Goal: Browse casually: Explore the website without a specific task or goal

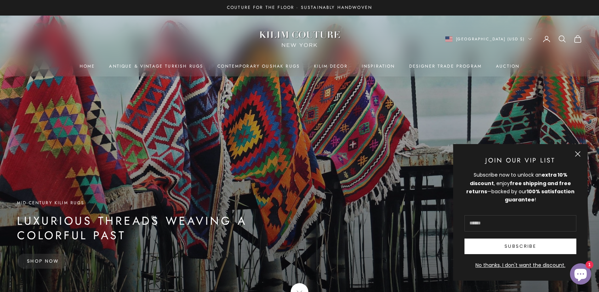
click at [62, 260] on link "Shop Now" at bounding box center [43, 261] width 52 height 15
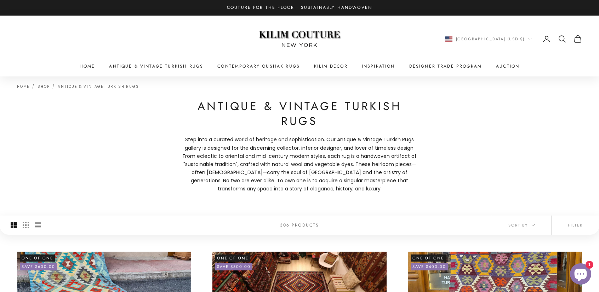
click at [170, 182] on div "Home Shop Antique & Vintage Turkish Rugs Antique & Vintage Turkish Rugs Step in…" at bounding box center [299, 146] width 599 height 139
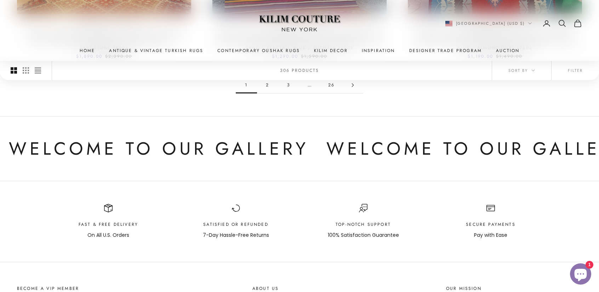
scroll to position [836, 0]
click at [354, 86] on icon "Go to page 2" at bounding box center [353, 85] width 4 height 4
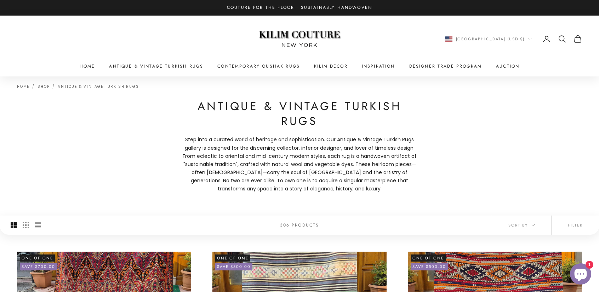
click at [159, 193] on div "Home Shop Antique & Vintage Turkish Rugs Antique & Vintage Turkish Rugs Step in…" at bounding box center [299, 146] width 599 height 139
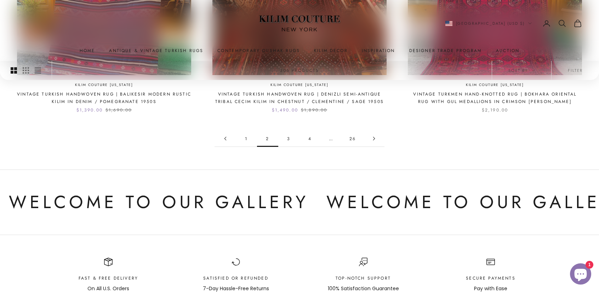
scroll to position [694, 0]
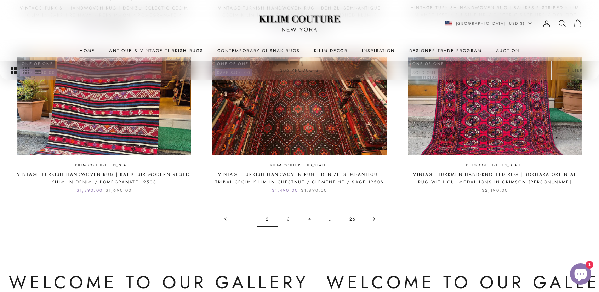
click at [287, 221] on link "3" at bounding box center [288, 219] width 21 height 16
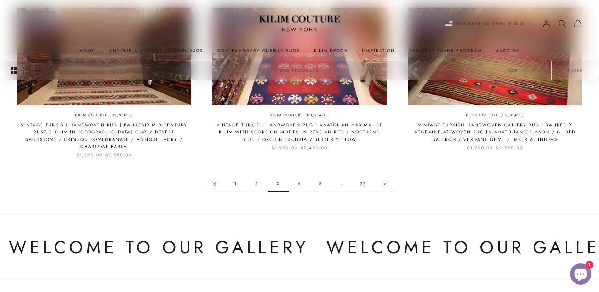
scroll to position [708, 0]
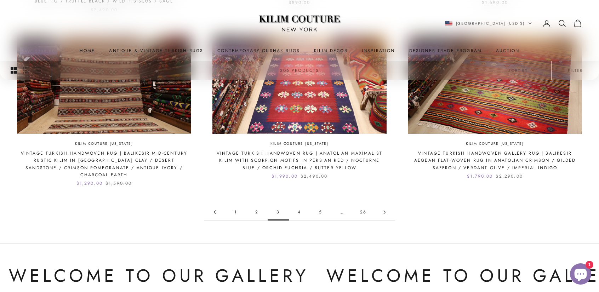
click at [302, 204] on link "4" at bounding box center [299, 212] width 21 height 16
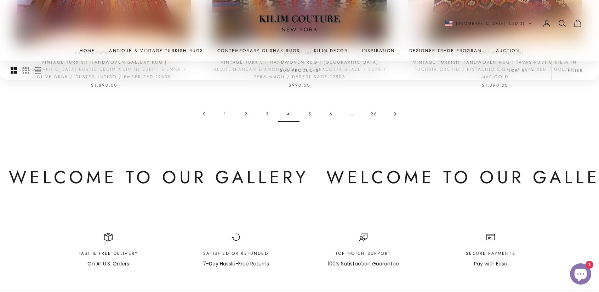
scroll to position [765, 0]
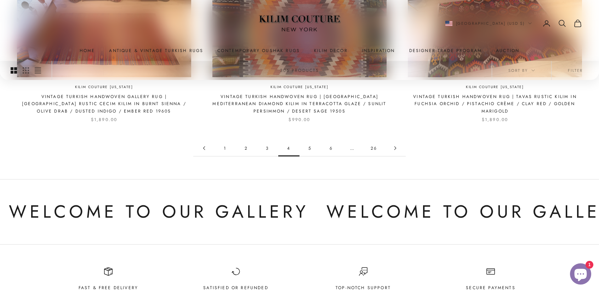
click at [311, 151] on link "5" at bounding box center [310, 148] width 21 height 16
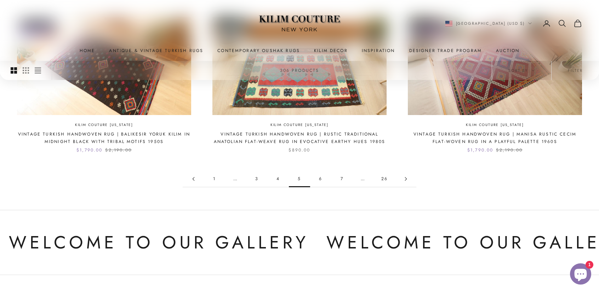
scroll to position [717, 0]
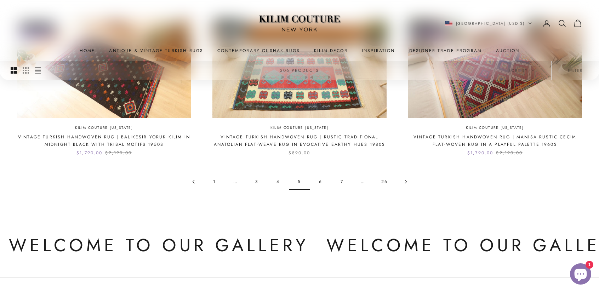
click at [322, 183] on link "6" at bounding box center [320, 182] width 21 height 16
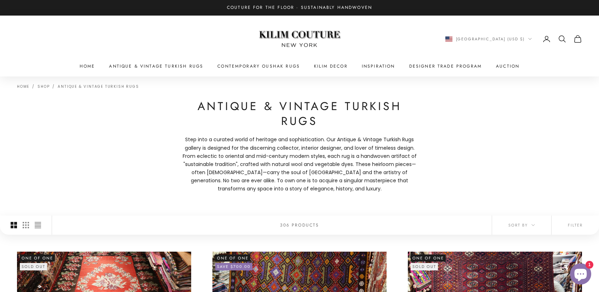
click at [447, 168] on div "Home Shop Antique & Vintage Turkish Rugs Antique & Vintage Turkish Rugs Step in…" at bounding box center [299, 146] width 599 height 139
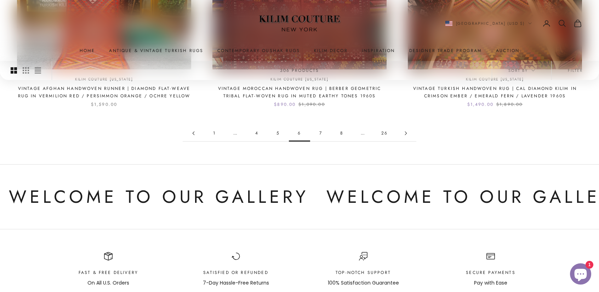
scroll to position [723, 0]
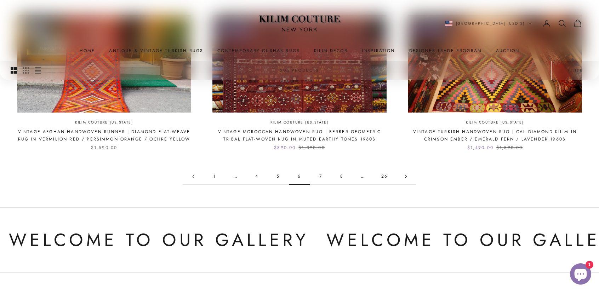
click at [324, 179] on link "7" at bounding box center [320, 177] width 21 height 16
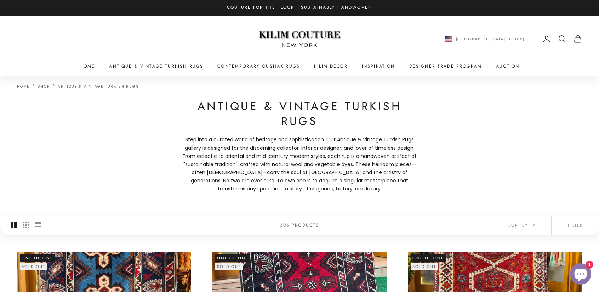
click at [442, 161] on div "Home Shop Antique & Vintage Turkish Rugs Antique & Vintage Turkish Rugs Step in…" at bounding box center [299, 146] width 599 height 139
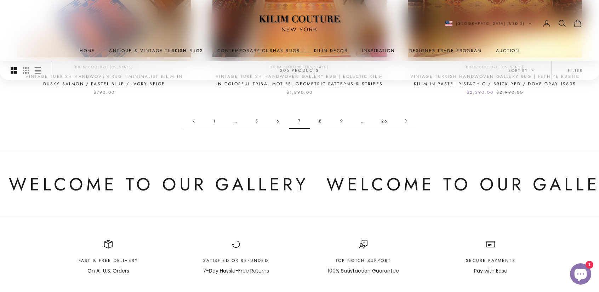
scroll to position [793, 0]
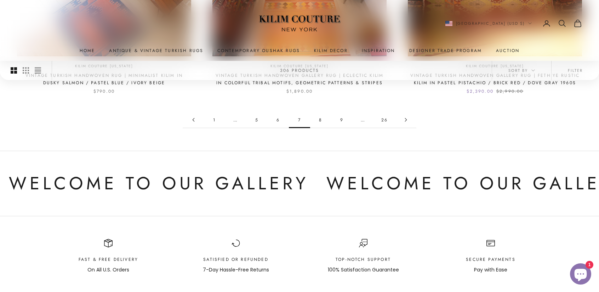
click at [319, 123] on link "8" at bounding box center [320, 120] width 21 height 16
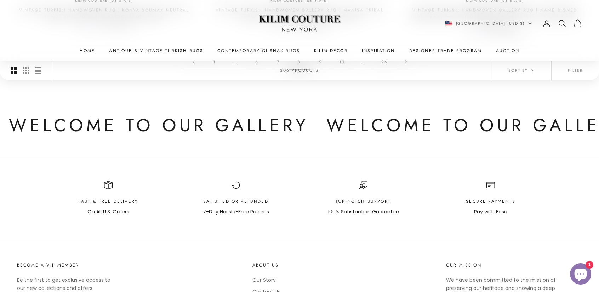
scroll to position [852, 0]
